Goal: Information Seeking & Learning: Learn about a topic

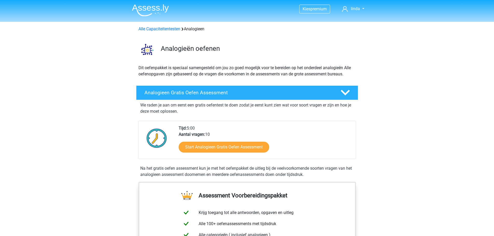
scroll to position [26, 0]
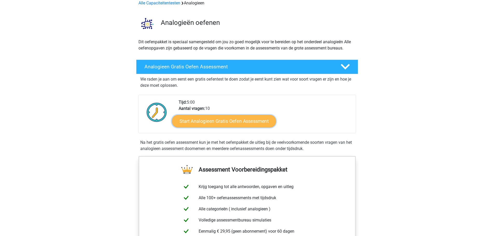
click at [211, 119] on link "Start Analogieen Gratis Oefen Assessment" at bounding box center [224, 121] width 104 height 12
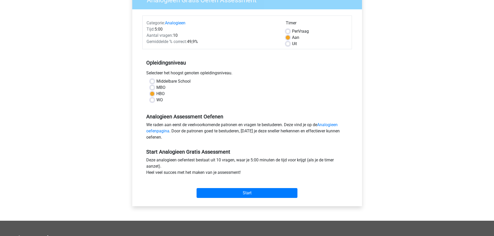
scroll to position [78, 0]
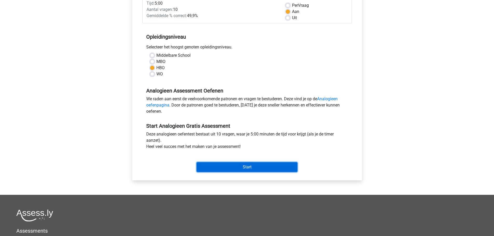
click at [238, 166] on input "Start" at bounding box center [247, 167] width 101 height 10
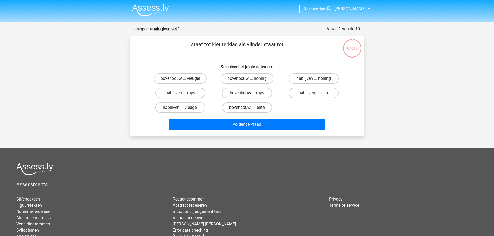
click at [250, 107] on label "bovenbouw ... lente" at bounding box center [247, 108] width 50 height 10
click at [250, 108] on input "bovenbouw ... lente" at bounding box center [248, 109] width 3 height 3
radio input "true"
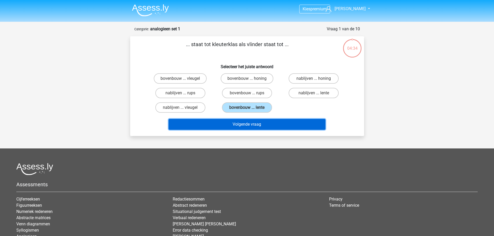
click at [241, 124] on button "Volgende vraag" at bounding box center [247, 124] width 157 height 11
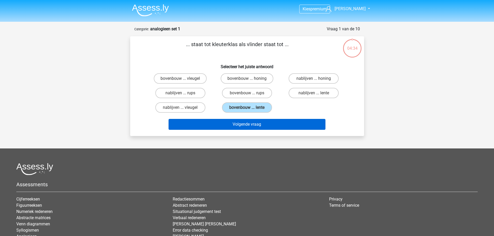
scroll to position [26, 0]
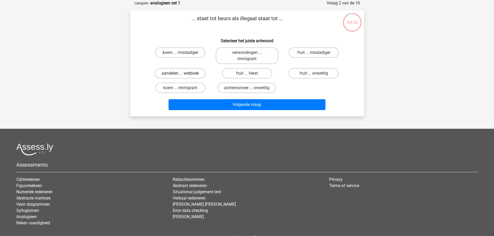
click at [187, 74] on label "aandelen ... wetboek" at bounding box center [180, 73] width 51 height 10
click at [184, 74] on input "aandelen ... wetboek" at bounding box center [181, 74] width 3 height 3
radio input "true"
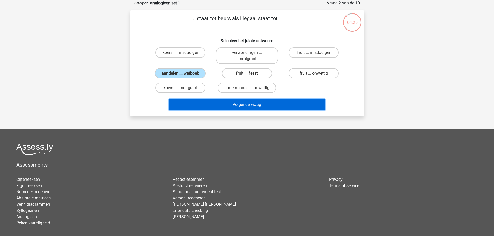
click at [254, 102] on button "Volgende vraag" at bounding box center [247, 104] width 157 height 11
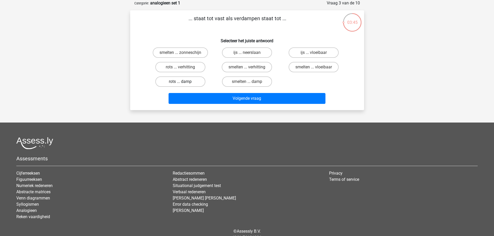
click at [183, 81] on label "rots ... damp" at bounding box center [180, 82] width 50 height 10
click at [183, 82] on input "rots ... damp" at bounding box center [181, 83] width 3 height 3
radio input "true"
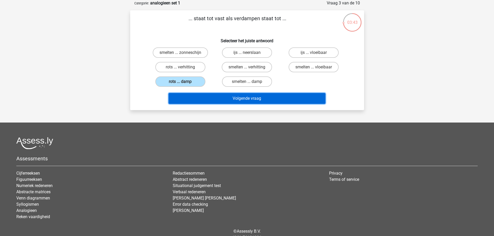
click at [239, 99] on button "Volgende vraag" at bounding box center [247, 98] width 157 height 11
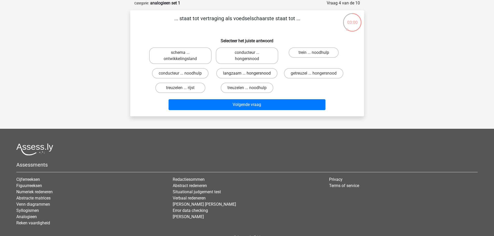
click at [235, 73] on label "langzaam ... hongersnood" at bounding box center [246, 73] width 61 height 10
click at [247, 73] on input "langzaam ... hongersnood" at bounding box center [248, 74] width 3 height 3
radio input "true"
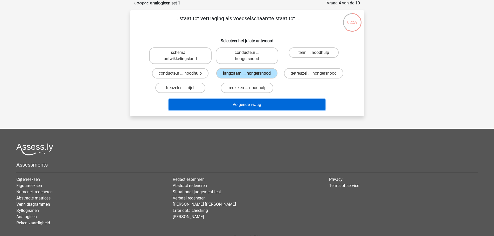
click at [238, 103] on button "Volgende vraag" at bounding box center [247, 104] width 157 height 11
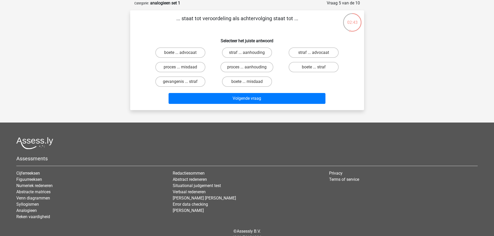
drag, startPoint x: 183, startPoint y: 17, endPoint x: 310, endPoint y: 27, distance: 127.5
click at [310, 27] on p "... staat tot veroordeling als achtervolging staat tot ..." at bounding box center [238, 23] width 198 height 16
copy p "staat tot veroordeling als achtervolging staat tot ..."
click at [393, 35] on div "Kies premium linda kamper.l@planet.nl" at bounding box center [247, 117] width 494 height 286
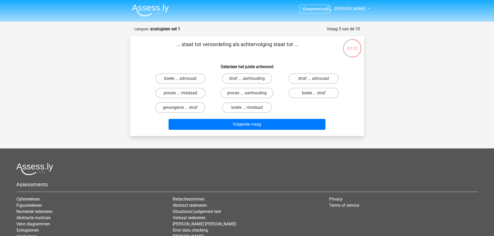
click at [402, 74] on div "Kies premium linda kamper.l@planet.nl" at bounding box center [247, 143] width 494 height 286
drag, startPoint x: 36, startPoint y: 91, endPoint x: 36, endPoint y: 87, distance: 3.4
click at [36, 90] on div "Kies premium linda kamper.l@planet.nl" at bounding box center [247, 143] width 494 height 286
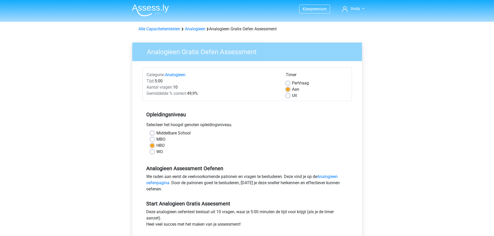
scroll to position [26, 0]
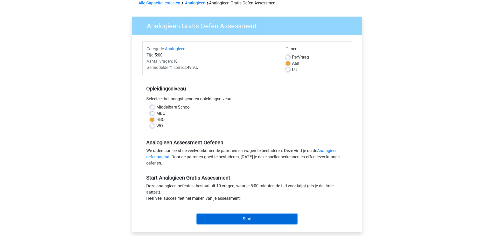
click at [242, 221] on input "Start" at bounding box center [247, 219] width 101 height 10
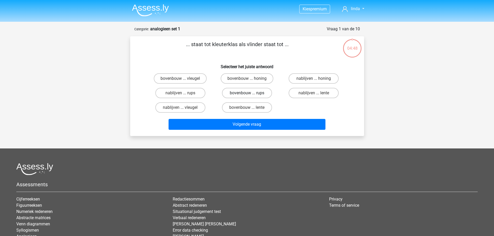
click at [239, 93] on label "bovenbouw ... rups" at bounding box center [247, 93] width 50 height 10
click at [247, 93] on input "bovenbouw ... rups" at bounding box center [248, 94] width 3 height 3
radio input "true"
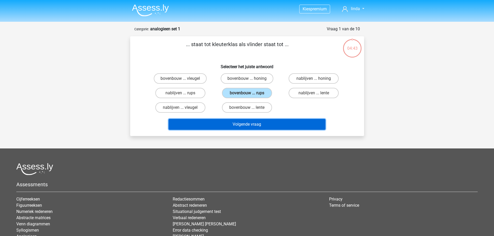
click at [244, 124] on button "Volgende vraag" at bounding box center [247, 124] width 157 height 11
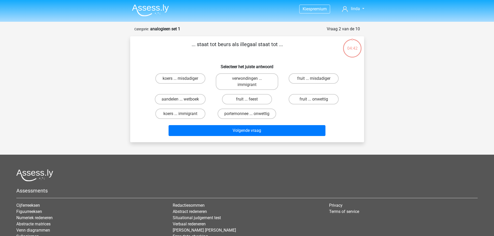
scroll to position [26, 0]
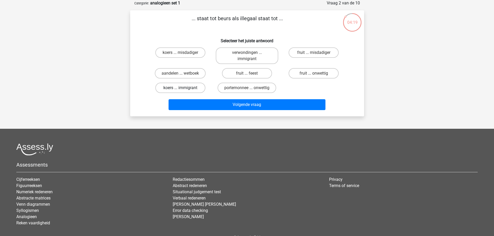
click at [184, 87] on label "koers ... immigrant" at bounding box center [180, 88] width 50 height 10
click at [184, 88] on input "koers ... immigrant" at bounding box center [181, 89] width 3 height 3
radio input "true"
click at [167, 73] on label "aandelen ... wetboek" at bounding box center [180, 73] width 51 height 10
click at [180, 73] on input "aandelen ... wetboek" at bounding box center [181, 74] width 3 height 3
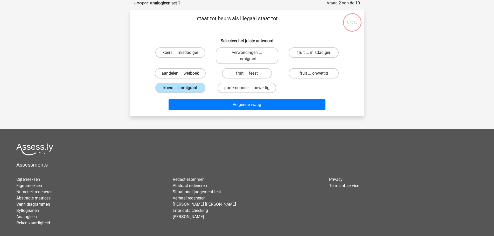
radio input "true"
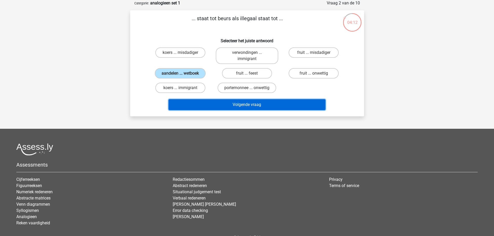
click at [240, 101] on button "Volgende vraag" at bounding box center [247, 104] width 157 height 11
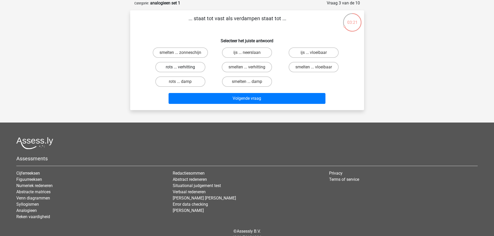
click at [185, 69] on label "rots ... verhitting" at bounding box center [180, 67] width 50 height 10
click at [184, 69] on input "rots ... verhitting" at bounding box center [181, 68] width 3 height 3
radio input "true"
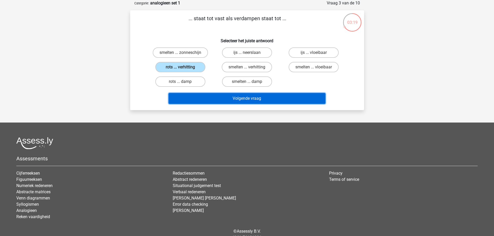
click at [230, 99] on button "Volgende vraag" at bounding box center [247, 98] width 157 height 11
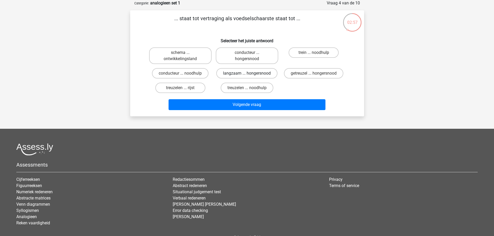
click at [232, 74] on label "langzaam ... hongersnood" at bounding box center [246, 73] width 61 height 10
click at [247, 74] on input "langzaam ... hongersnood" at bounding box center [248, 74] width 3 height 3
radio input "true"
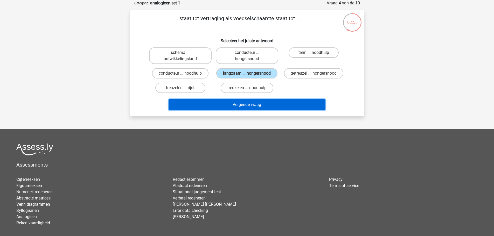
click at [243, 104] on button "Volgende vraag" at bounding box center [247, 104] width 157 height 11
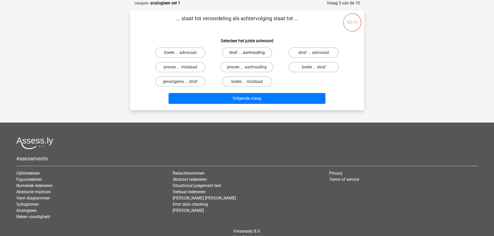
click at [235, 53] on label "straf ... aanhouding" at bounding box center [247, 52] width 50 height 10
click at [247, 53] on input "straf ... aanhouding" at bounding box center [248, 54] width 3 height 3
radio input "true"
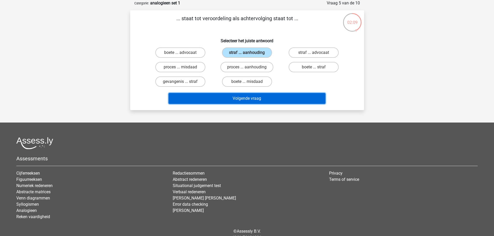
click at [250, 98] on button "Volgende vraag" at bounding box center [247, 98] width 157 height 11
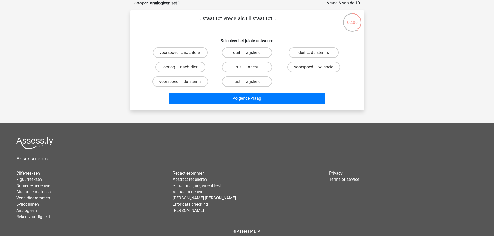
click at [228, 51] on label "duif ... wijsheid" at bounding box center [247, 52] width 50 height 10
click at [247, 53] on input "duif ... wijsheid" at bounding box center [248, 54] width 3 height 3
radio input "true"
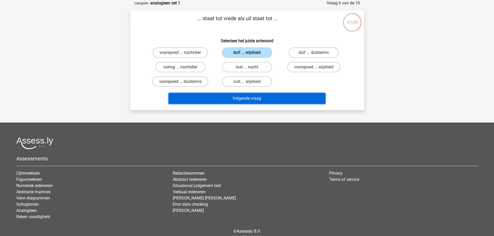
click at [233, 96] on button "Volgende vraag" at bounding box center [247, 98] width 157 height 11
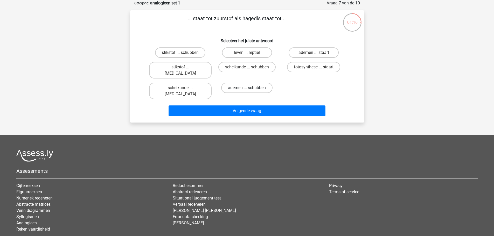
click at [242, 83] on label "ademen ... schubben" at bounding box center [246, 88] width 51 height 10
click at [247, 88] on input "ademen ... schubben" at bounding box center [248, 89] width 3 height 3
radio input "true"
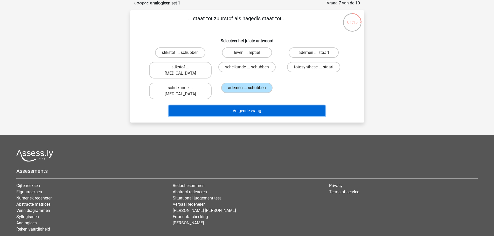
click at [243, 106] on button "Volgende vraag" at bounding box center [247, 111] width 157 height 11
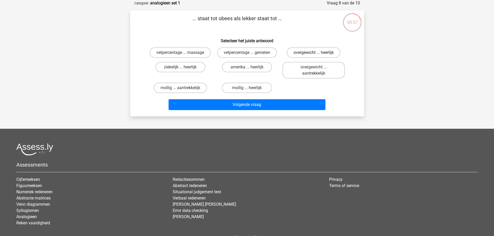
click at [299, 51] on label "overgewicht ... heerlijk" at bounding box center [314, 52] width 54 height 10
click at [314, 53] on input "overgewicht ... heerlijk" at bounding box center [315, 54] width 3 height 3
radio input "true"
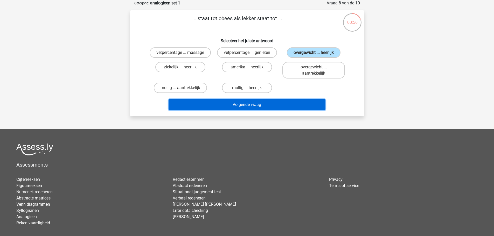
click at [235, 107] on button "Volgende vraag" at bounding box center [247, 104] width 157 height 11
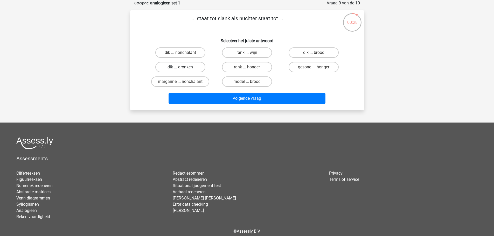
click at [193, 69] on label "dik ... dronken" at bounding box center [180, 67] width 50 height 10
click at [184, 69] on input "dik ... dronken" at bounding box center [181, 68] width 3 height 3
radio input "true"
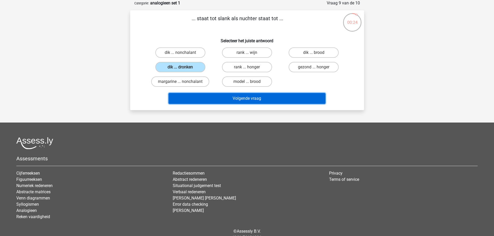
click at [250, 98] on button "Volgende vraag" at bounding box center [247, 98] width 157 height 11
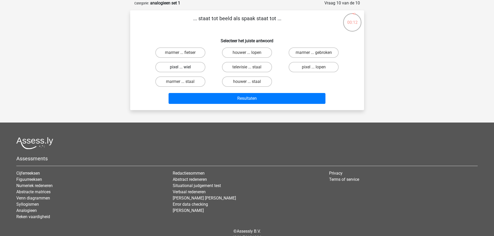
click at [197, 66] on label "pixel ... wiel" at bounding box center [180, 67] width 50 height 10
click at [184, 67] on input "pixel ... wiel" at bounding box center [181, 68] width 3 height 3
radio input "true"
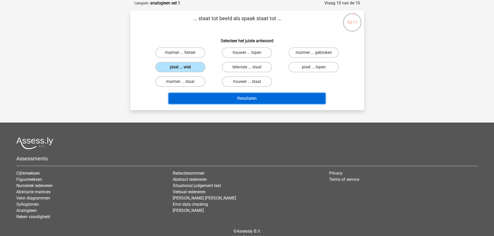
click at [242, 98] on button "Resultaten" at bounding box center [247, 98] width 157 height 11
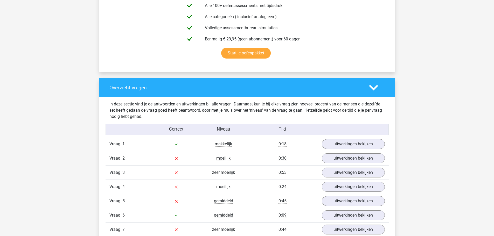
scroll to position [337, 0]
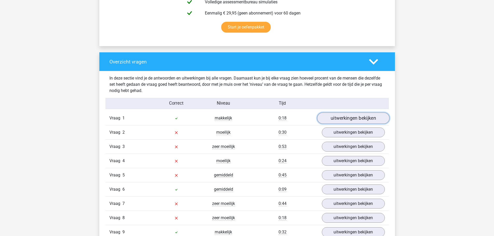
click at [329, 119] on link "uitwerkingen bekijken" at bounding box center [353, 118] width 72 height 11
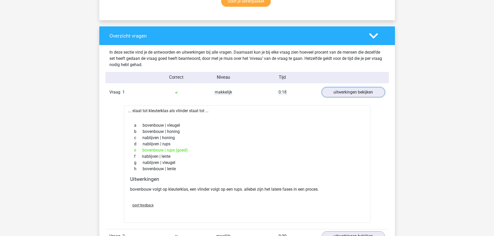
scroll to position [415, 0]
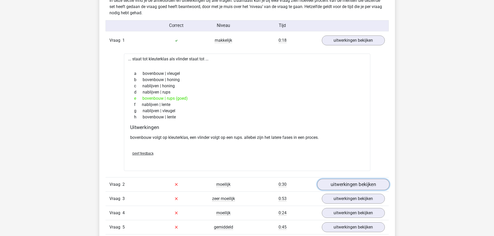
click at [334, 186] on link "uitwerkingen bekijken" at bounding box center [353, 184] width 72 height 11
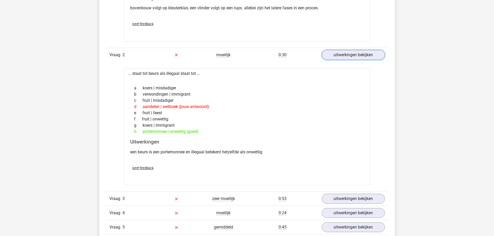
scroll to position [571, 0]
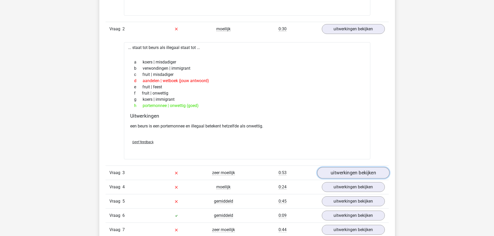
click at [345, 174] on link "uitwerkingen bekijken" at bounding box center [353, 172] width 72 height 11
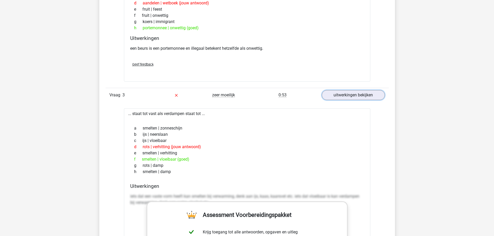
scroll to position [675, 0]
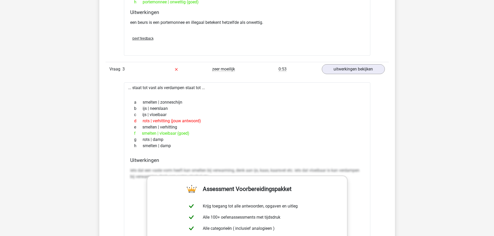
click at [237, 134] on div "f smelten | vloeibaar (goed)" at bounding box center [247, 134] width 234 height 6
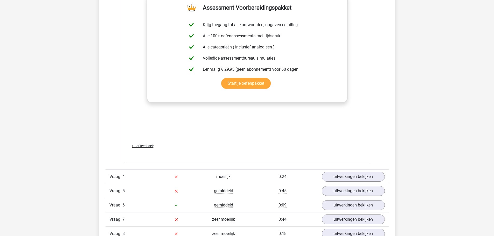
scroll to position [882, 0]
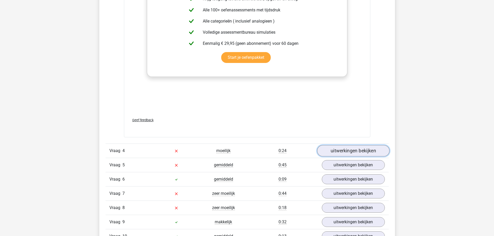
click at [332, 152] on link "uitwerkingen bekijken" at bounding box center [353, 150] width 72 height 11
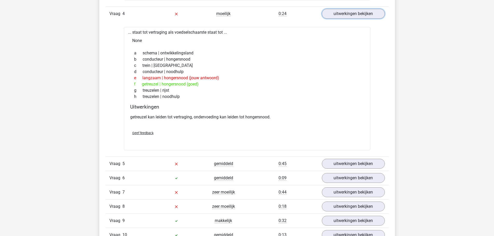
scroll to position [1024, 0]
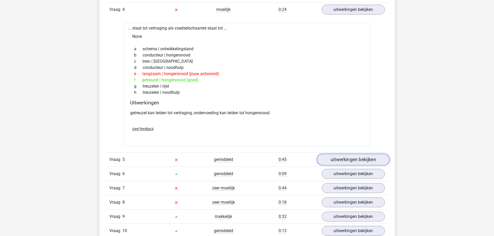
click at [357, 160] on link "uitwerkingen bekijken" at bounding box center [353, 159] width 72 height 11
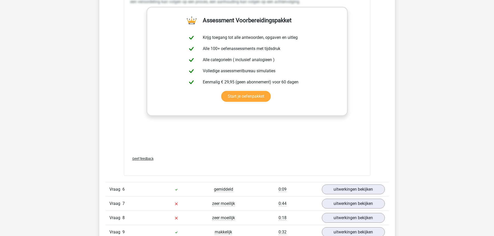
scroll to position [1309, 0]
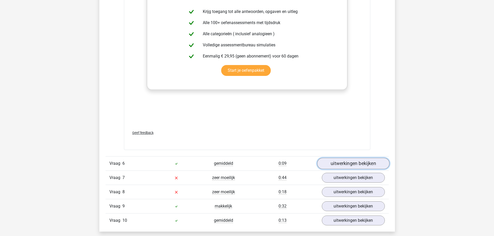
click at [346, 163] on link "uitwerkingen bekijken" at bounding box center [353, 163] width 72 height 11
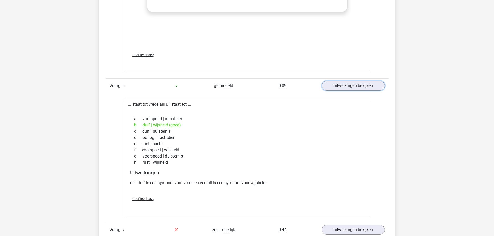
scroll to position [1439, 0]
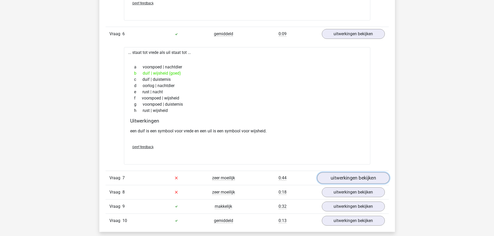
click at [352, 176] on link "uitwerkingen bekijken" at bounding box center [353, 178] width 72 height 11
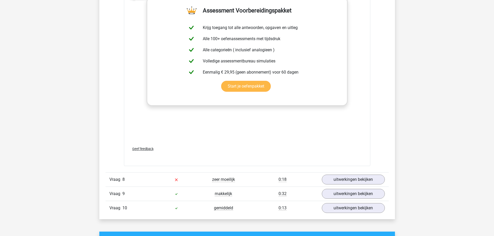
scroll to position [1753, 0]
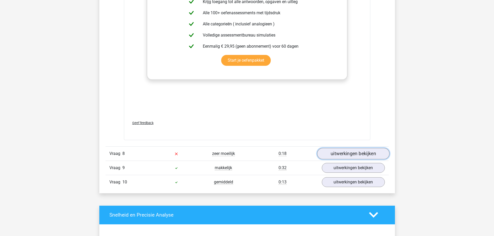
click at [331, 155] on link "uitwerkingen bekijken" at bounding box center [353, 153] width 72 height 11
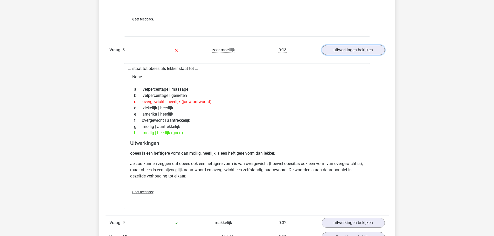
scroll to position [1909, 0]
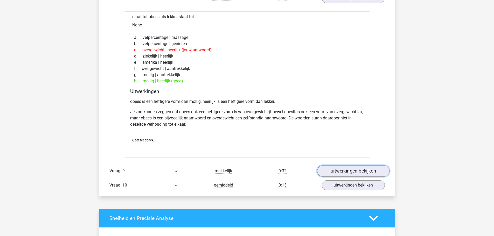
click at [336, 174] on link "uitwerkingen bekijken" at bounding box center [353, 171] width 72 height 11
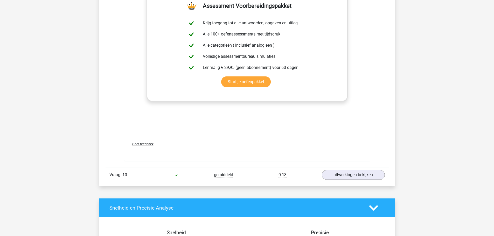
scroll to position [2220, 0]
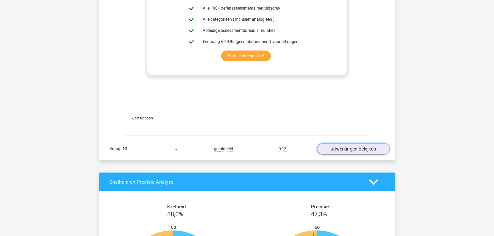
click at [344, 147] on link "uitwerkingen bekijken" at bounding box center [353, 149] width 72 height 11
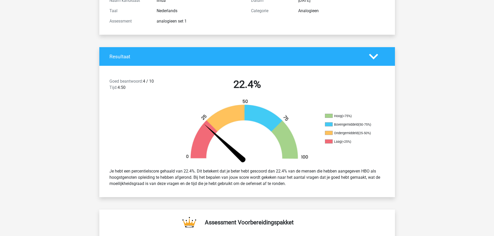
scroll to position [0, 0]
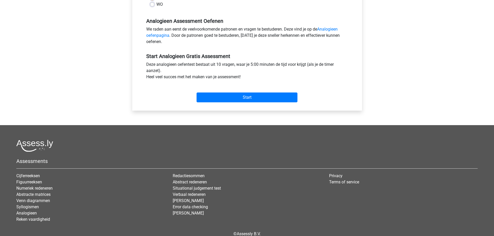
scroll to position [44, 0]
